Goal: Task Accomplishment & Management: Manage account settings

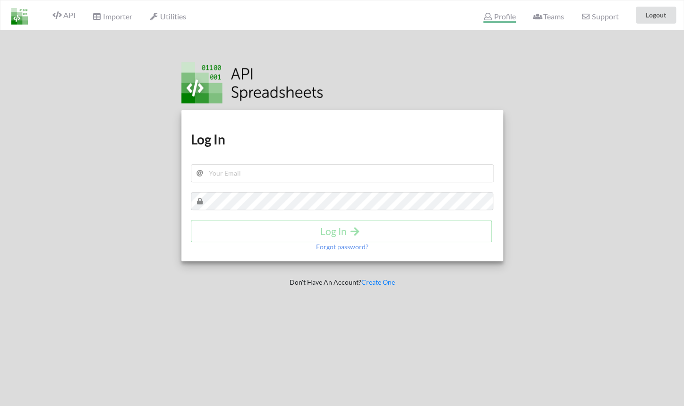
click at [504, 17] on span "Profile" at bounding box center [499, 17] width 32 height 11
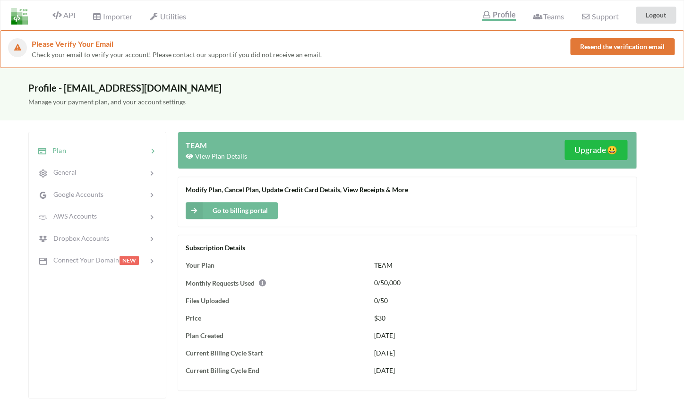
click at [261, 212] on button "Go to billing portal" at bounding box center [232, 210] width 92 height 17
click at [655, 16] on button "Logout" at bounding box center [656, 15] width 40 height 17
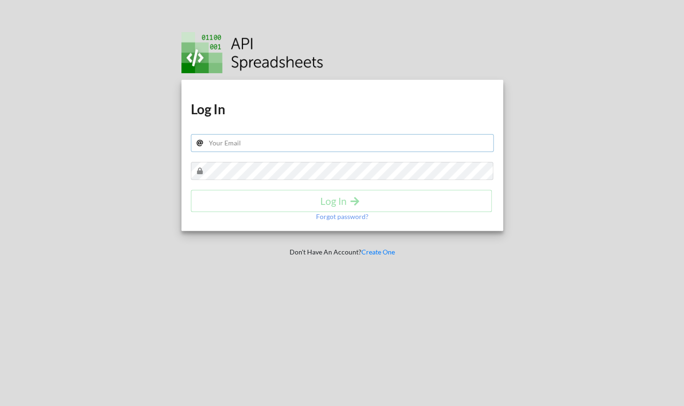
click at [346, 139] on input "text" at bounding box center [342, 143] width 303 height 18
type input "adhaar@apispreadsheets.com"
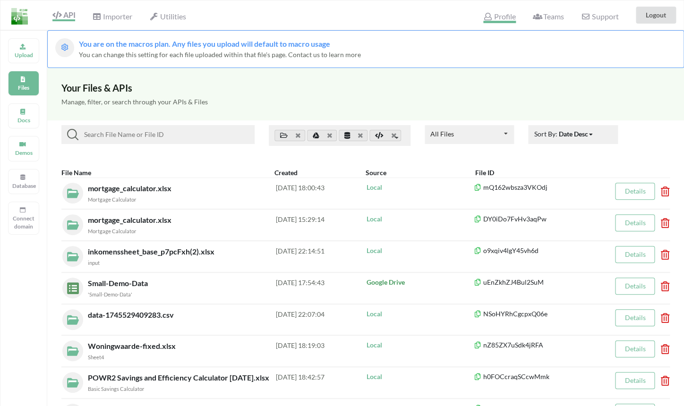
click at [499, 17] on span "Profile" at bounding box center [499, 17] width 32 height 11
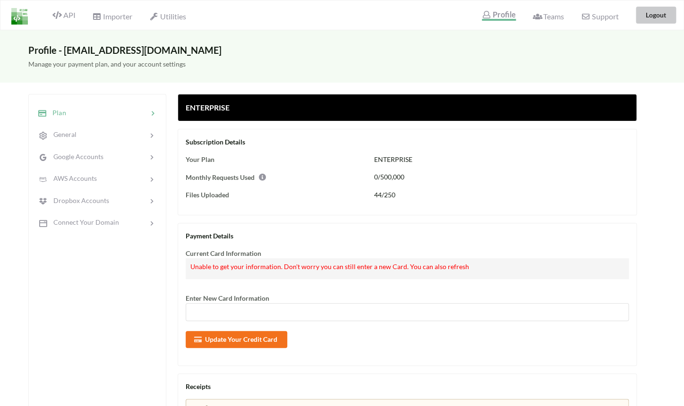
click at [653, 15] on button "Logout" at bounding box center [656, 15] width 40 height 17
